Goal: Task Accomplishment & Management: Complete application form

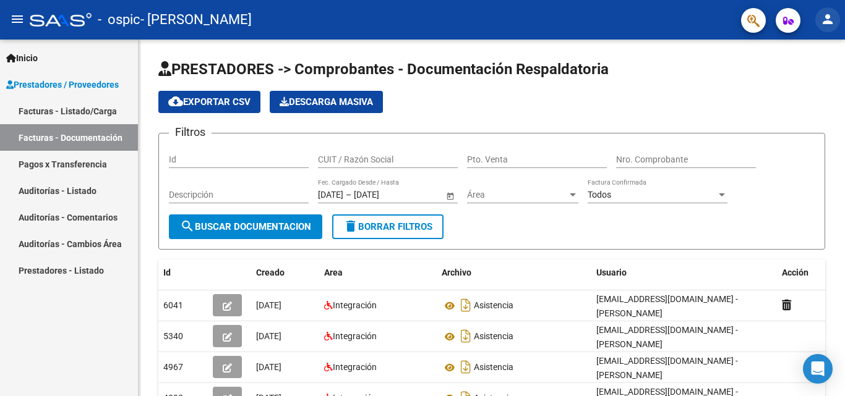
click at [838, 19] on button "person" at bounding box center [827, 19] width 25 height 25
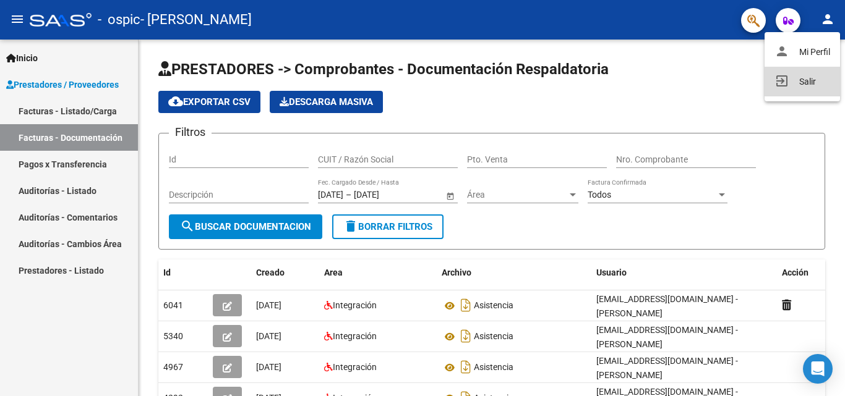
click at [793, 79] on button "exit_to_app Salir" at bounding box center [801, 82] width 75 height 30
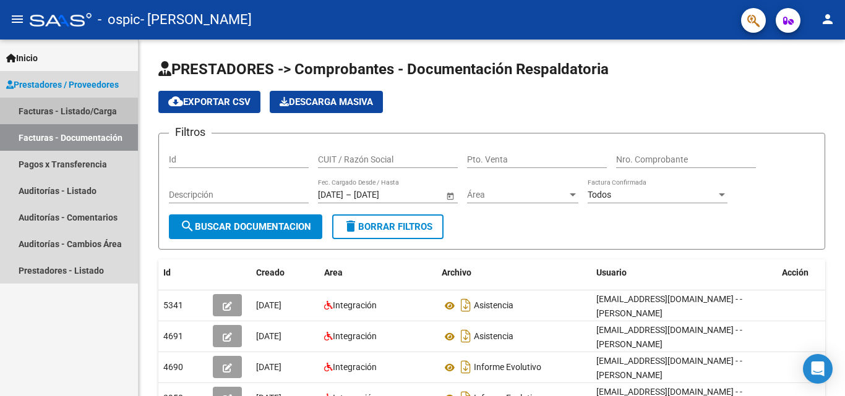
click at [79, 109] on link "Facturas - Listado/Carga" at bounding box center [69, 111] width 138 height 27
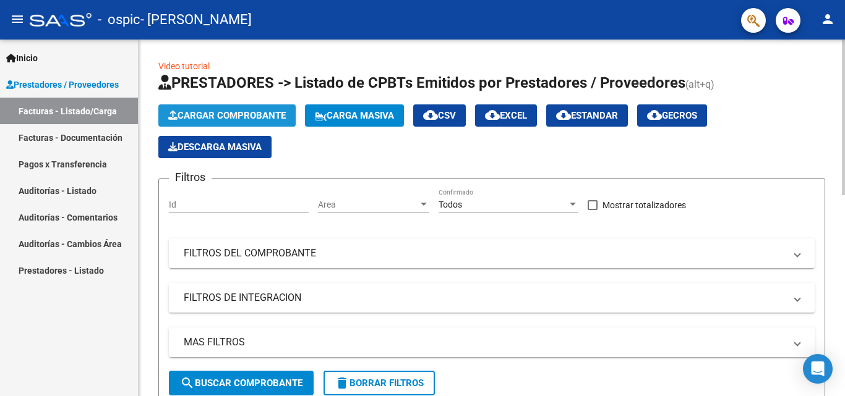
click at [226, 119] on span "Cargar Comprobante" at bounding box center [227, 115] width 118 height 11
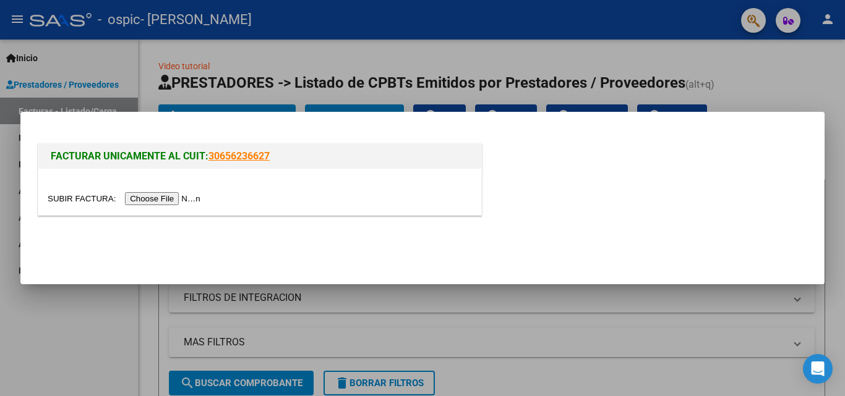
click at [185, 202] on input "file" at bounding box center [126, 198] width 156 height 13
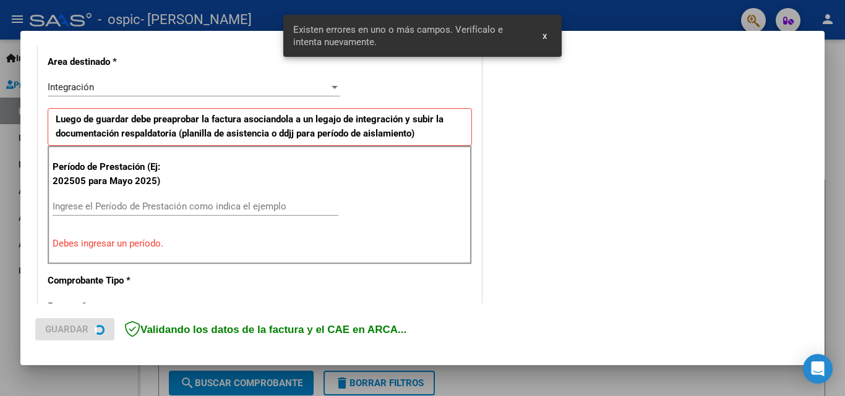
scroll to position [302, 0]
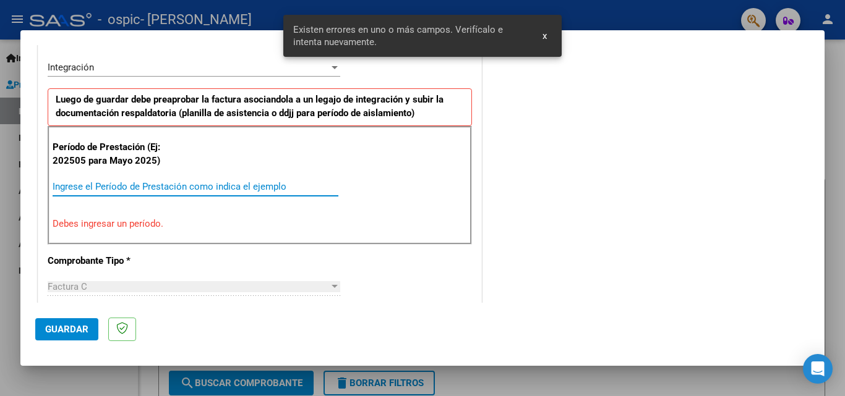
click at [218, 190] on input "Ingrese el Período de Prestación como indica el ejemplo" at bounding box center [196, 186] width 286 height 11
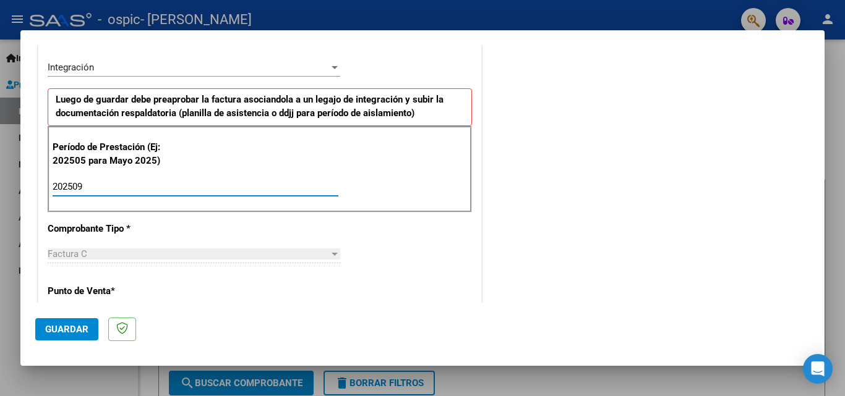
type input "202509"
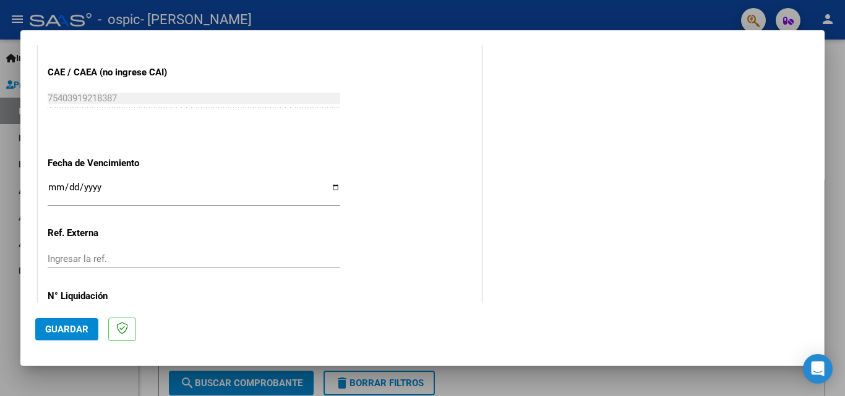
scroll to position [831, 0]
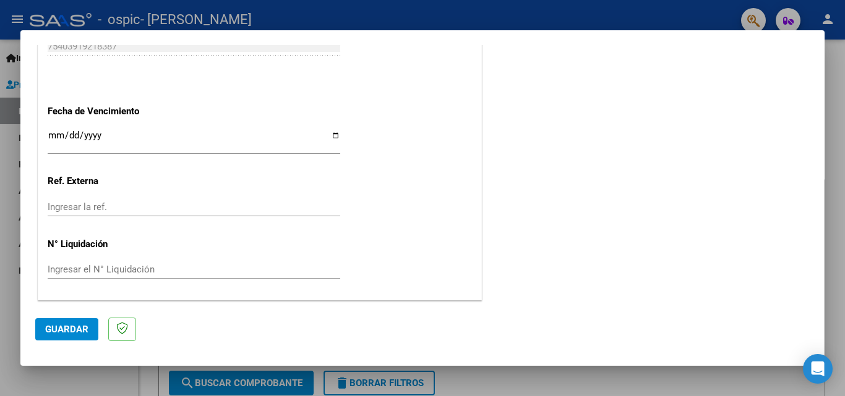
click at [51, 135] on input "Ingresar la fecha" at bounding box center [194, 141] width 293 height 20
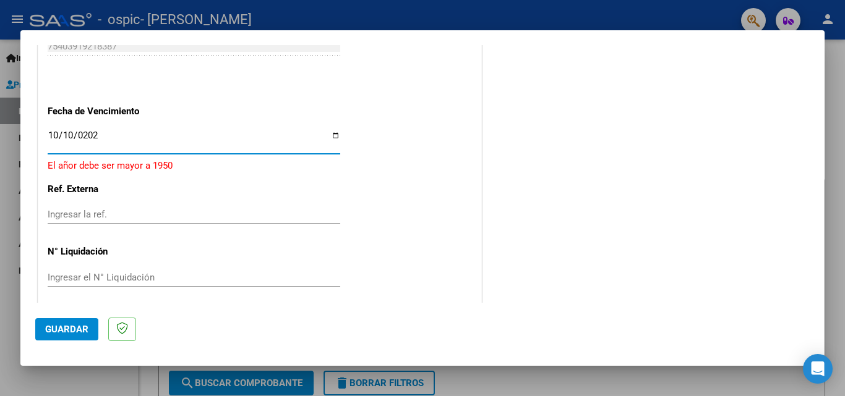
type input "[DATE]"
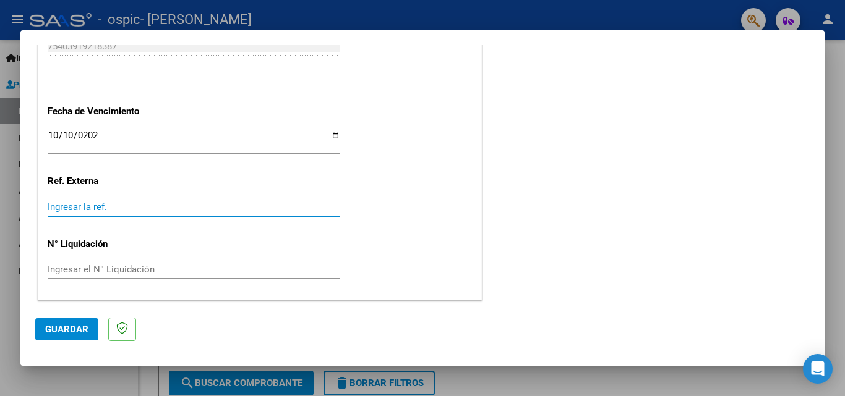
click at [92, 209] on input "Ingresar la ref." at bounding box center [194, 207] width 293 height 11
type input "09"
click at [67, 324] on span "Guardar" at bounding box center [66, 329] width 43 height 11
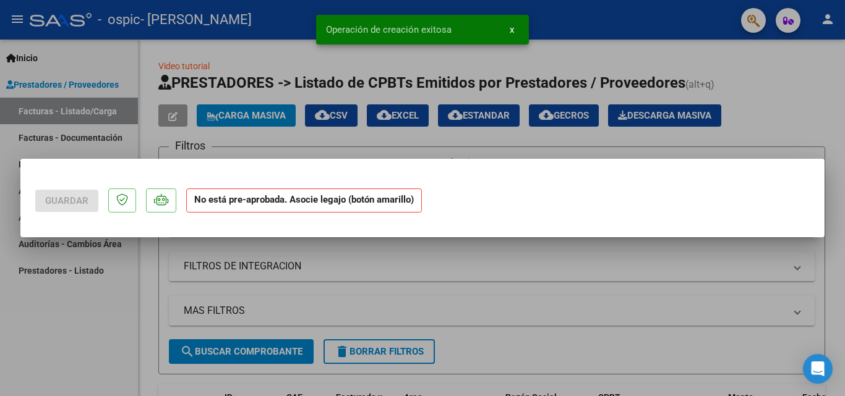
scroll to position [0, 0]
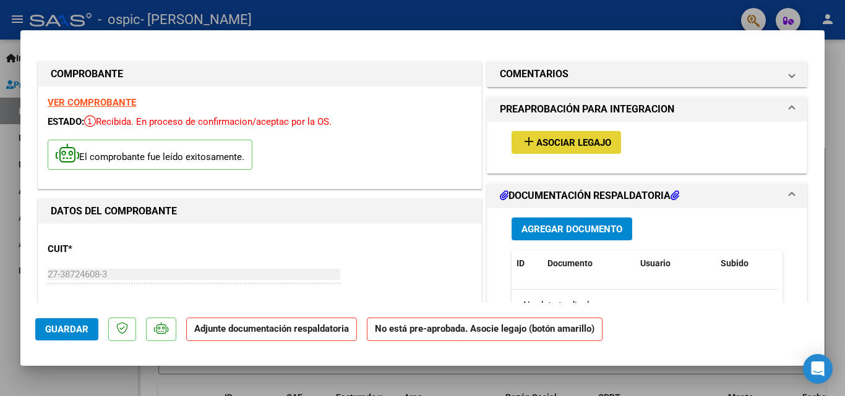
click at [540, 140] on span "Asociar Legajo" at bounding box center [573, 142] width 75 height 11
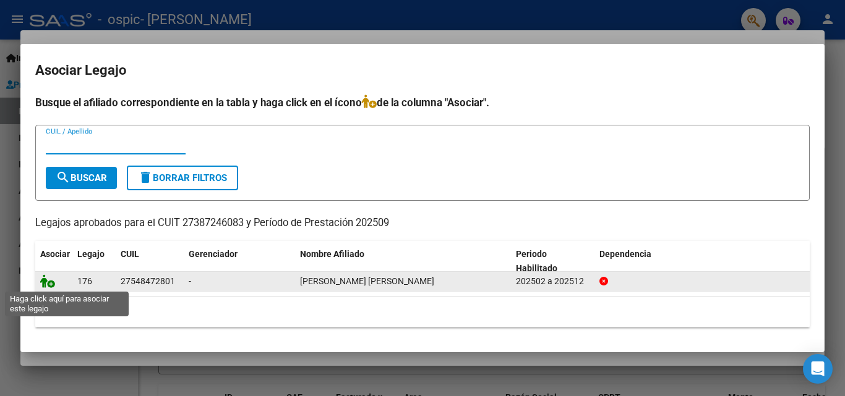
click at [44, 285] on icon at bounding box center [47, 282] width 15 height 14
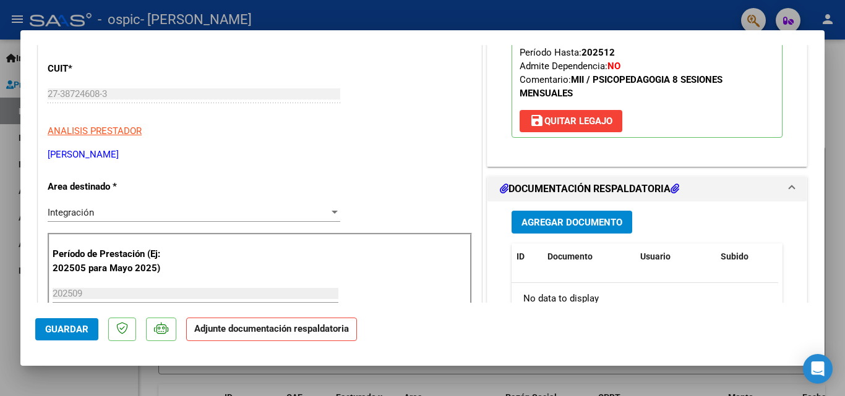
scroll to position [236, 0]
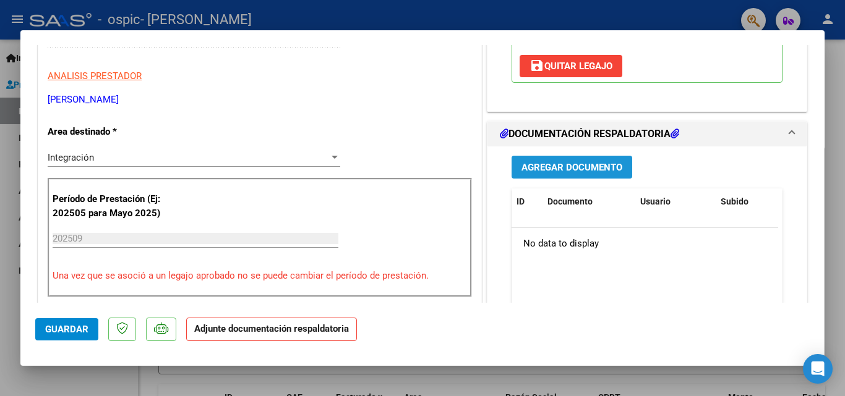
click at [556, 165] on span "Agregar Documento" at bounding box center [571, 167] width 101 height 11
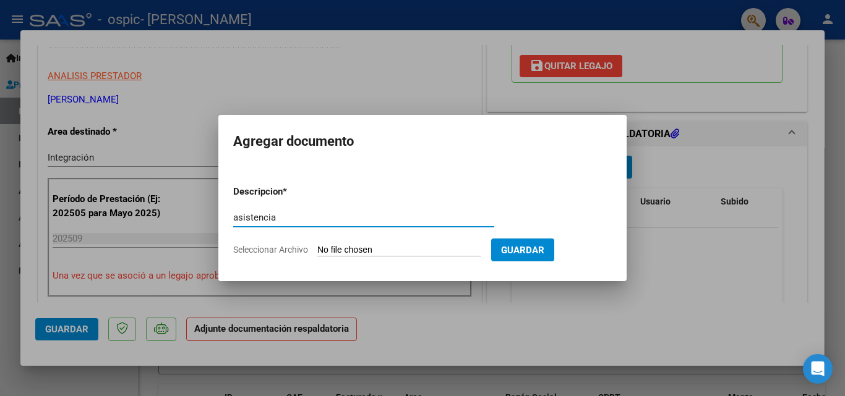
type input "asistencia"
click at [481, 252] on input "Seleccionar Archivo" at bounding box center [399, 251] width 164 height 12
type input "C:\fakepath\Sofi sep.pdf"
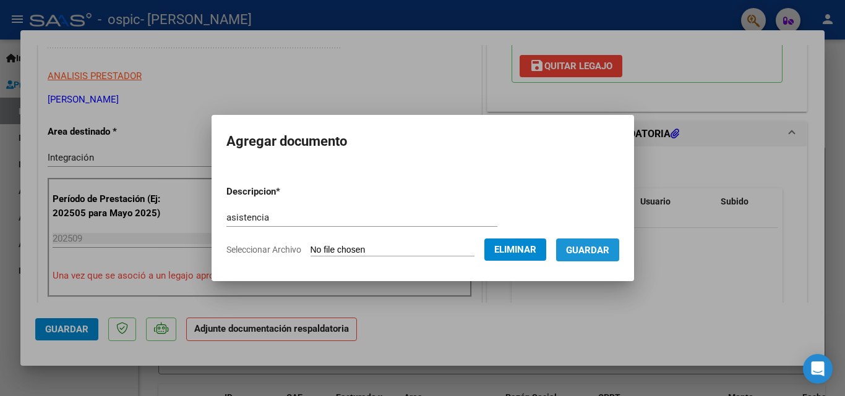
click at [609, 246] on span "Guardar" at bounding box center [587, 250] width 43 height 11
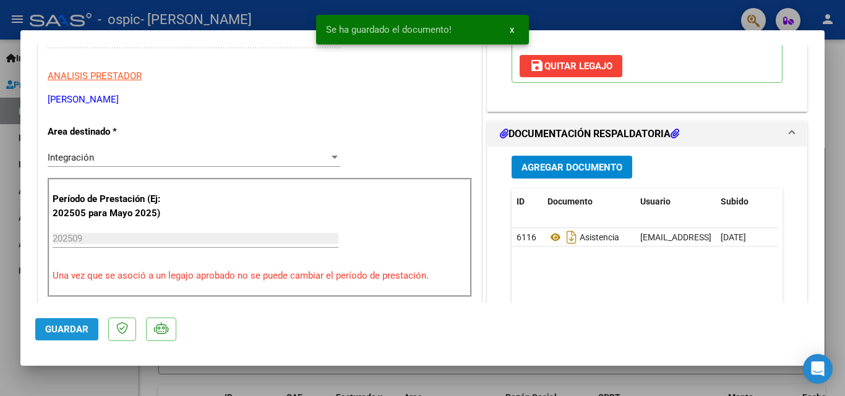
click at [67, 331] on span "Guardar" at bounding box center [66, 329] width 43 height 11
click at [508, 30] on button "x" at bounding box center [512, 30] width 24 height 22
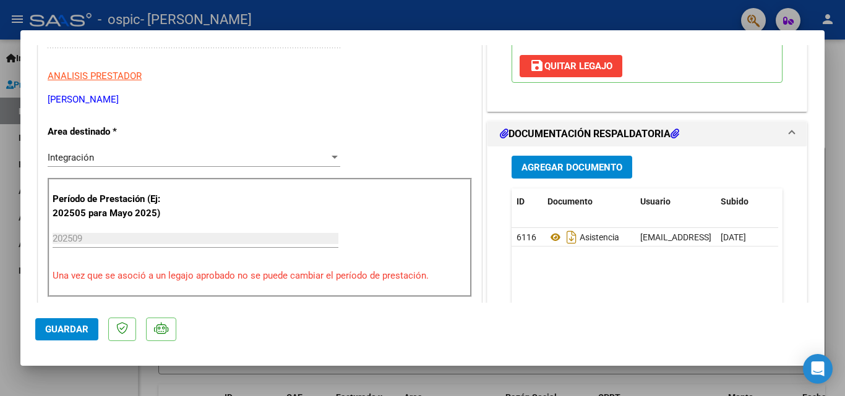
click at [714, 19] on div at bounding box center [422, 198] width 845 height 396
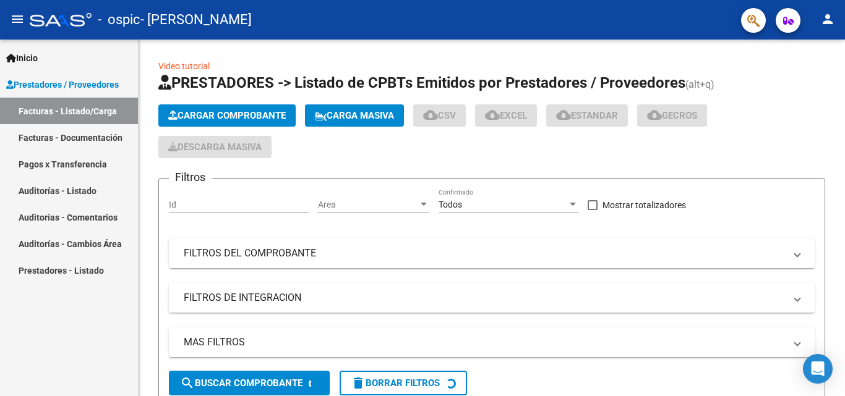
click at [714, 19] on div "- ospic - [PERSON_NAME]" at bounding box center [380, 19] width 701 height 27
